Goal: Task Accomplishment & Management: Use online tool/utility

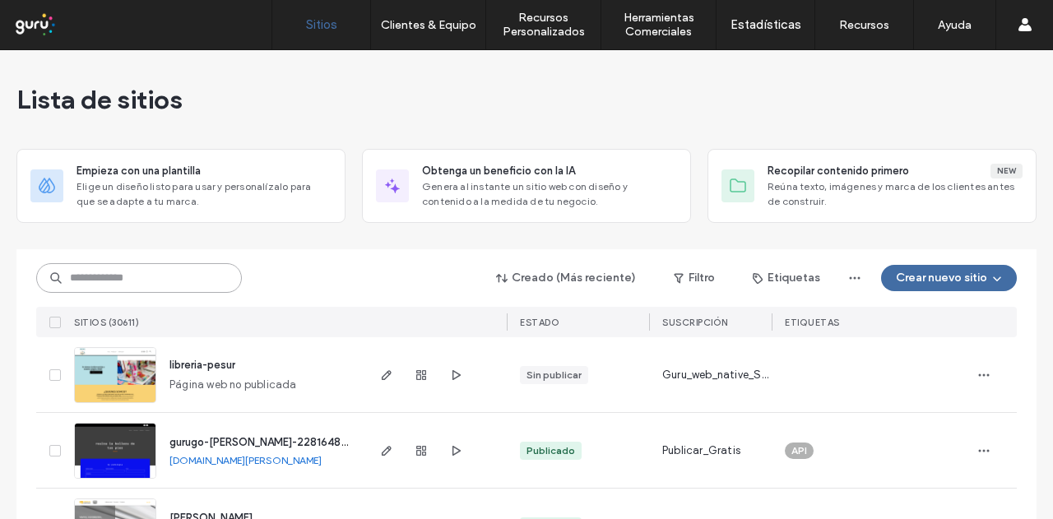
click at [184, 284] on input at bounding box center [139, 278] width 206 height 30
paste input "********"
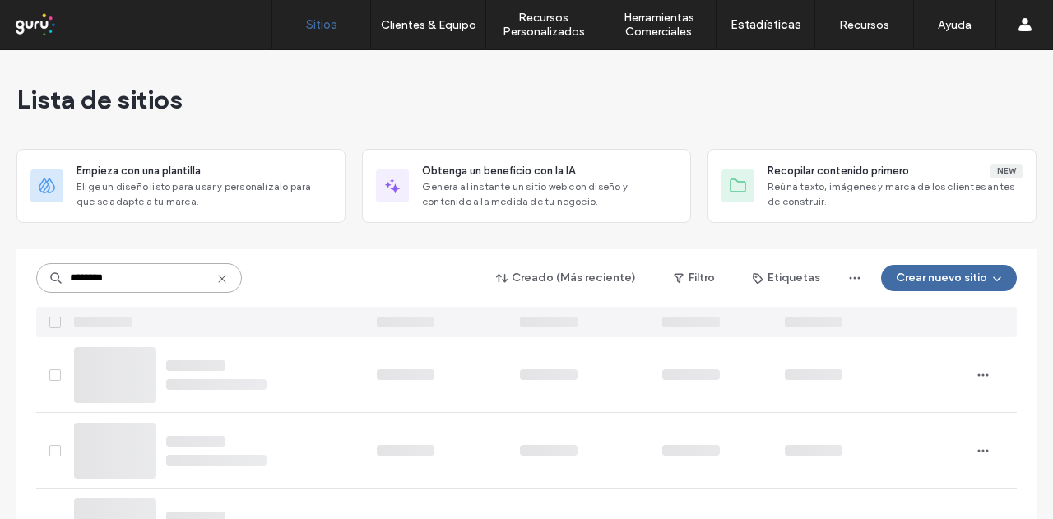
type input "********"
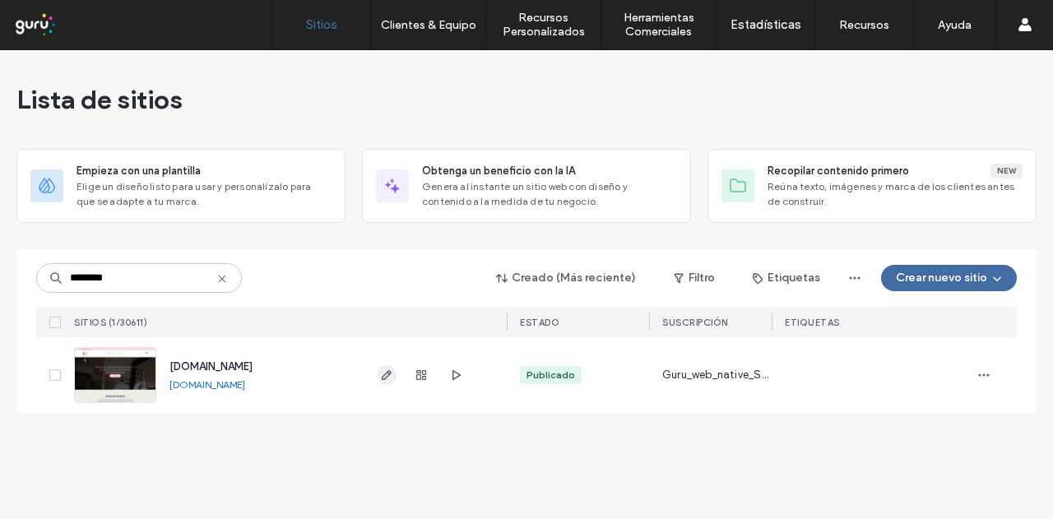
click at [386, 369] on icon "button" at bounding box center [386, 375] width 13 height 13
